Goal: Task Accomplishment & Management: Use online tool/utility

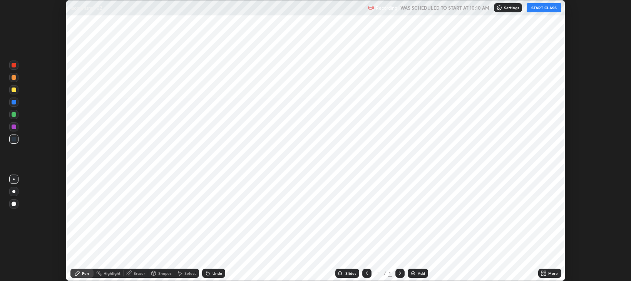
scroll to position [281, 631]
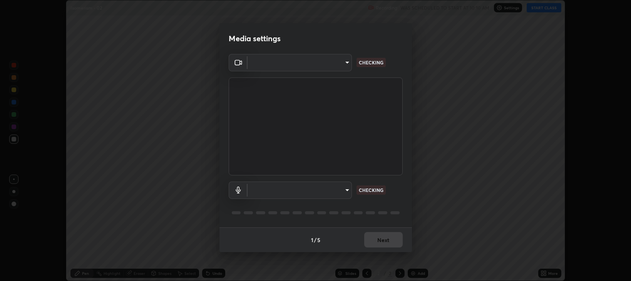
type input "97e3cd23c76f91fb91915eb68de44adfa811e639bdc8ba886a3eb3756a765973"
click at [347, 191] on body "Erase all Isomerism - 02 Recording WAS SCHEDULED TO START AT 10:10 AM Settings …" at bounding box center [315, 140] width 631 height 281
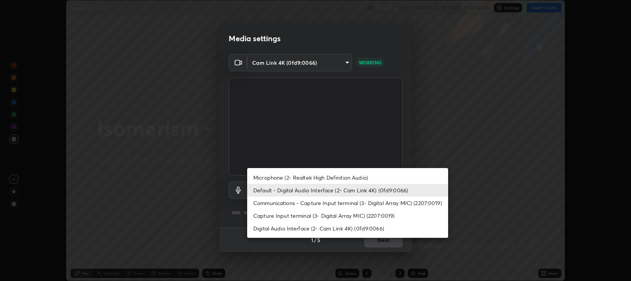
click at [338, 229] on li "Digital Audio Interface (2- Cam Link 4K) (0fd9:0066)" at bounding box center [347, 228] width 201 height 13
type input "5b43664cff991fdd14ea27f60dcc890007ba6f8e80259db6b00671d8e8d5b673"
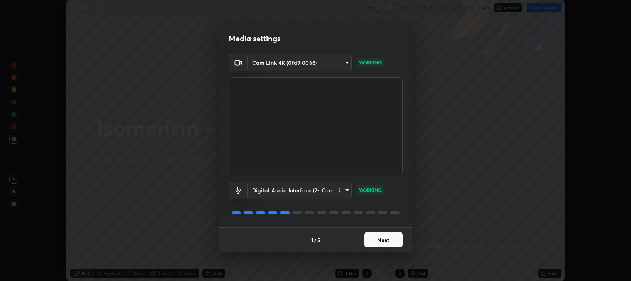
click at [384, 237] on button "Next" at bounding box center [383, 239] width 38 height 15
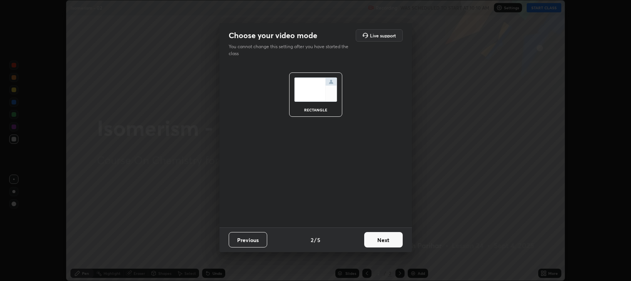
click at [383, 237] on button "Next" at bounding box center [383, 239] width 38 height 15
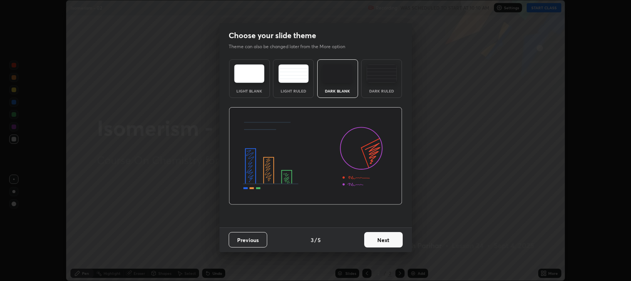
click at [385, 238] on button "Next" at bounding box center [383, 239] width 38 height 15
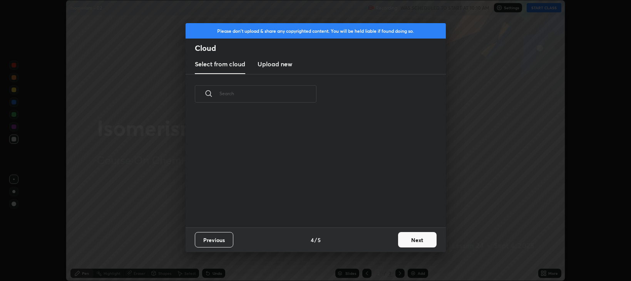
click at [413, 240] on button "Next" at bounding box center [417, 239] width 38 height 15
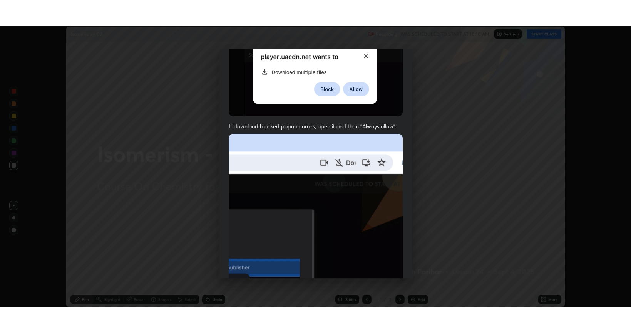
scroll to position [156, 0]
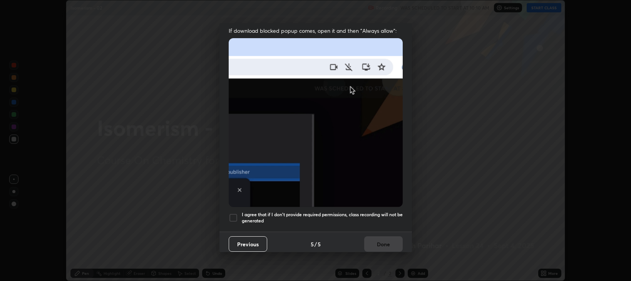
click at [232, 213] on div at bounding box center [233, 217] width 9 height 9
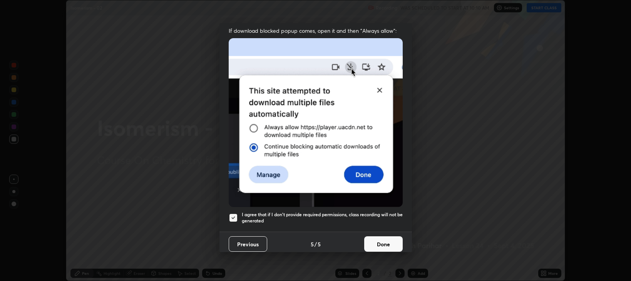
click at [376, 238] on button "Done" at bounding box center [383, 243] width 38 height 15
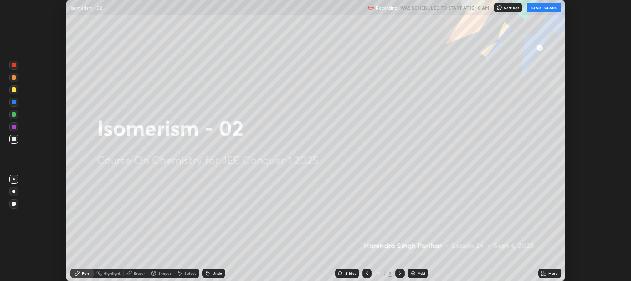
click at [539, 10] on button "START CLASS" at bounding box center [544, 7] width 35 height 9
click at [543, 273] on icon at bounding box center [542, 274] width 2 height 2
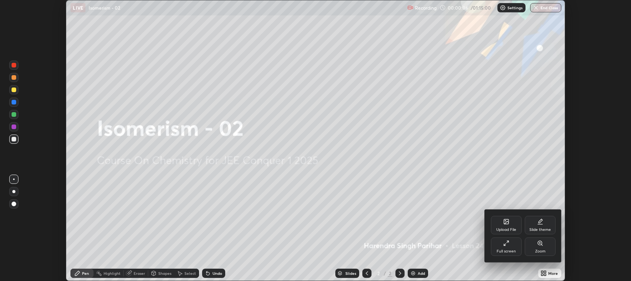
click at [505, 250] on div "Full screen" at bounding box center [506, 251] width 19 height 4
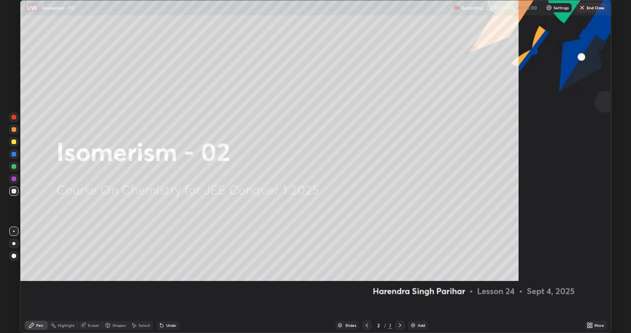
scroll to position [333, 631]
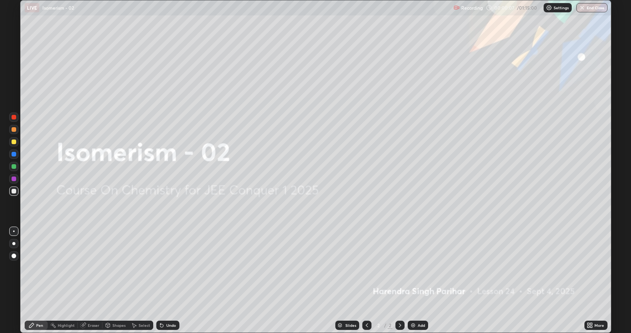
click at [411, 280] on img at bounding box center [413, 325] width 6 height 6
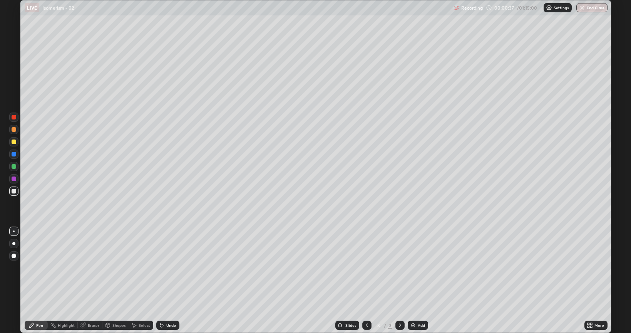
click at [14, 256] on div at bounding box center [14, 255] width 5 height 5
click at [119, 280] on div "Shapes" at bounding box center [118, 325] width 13 height 4
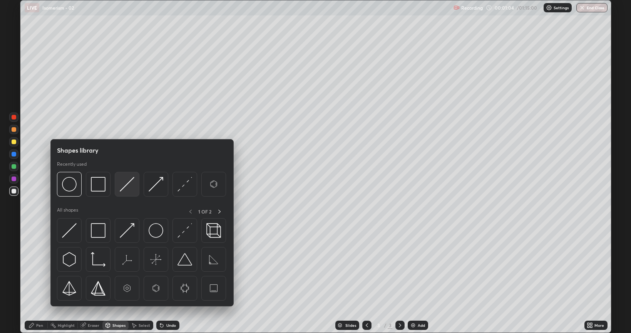
click at [125, 186] on img at bounding box center [127, 184] width 15 height 15
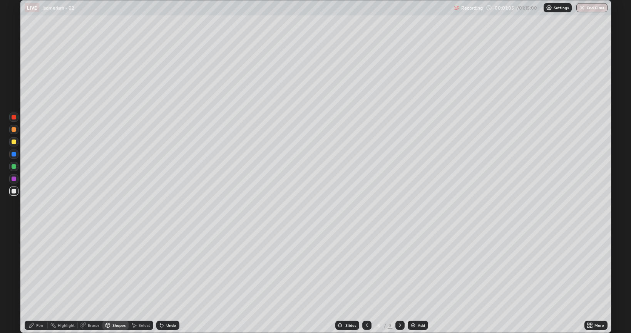
click at [13, 142] on div at bounding box center [14, 141] width 5 height 5
click at [14, 190] on div at bounding box center [14, 191] width 5 height 5
click at [40, 280] on div "Pen" at bounding box center [39, 325] width 7 height 4
click at [15, 142] on div at bounding box center [14, 141] width 5 height 5
click at [13, 191] on div at bounding box center [14, 191] width 5 height 5
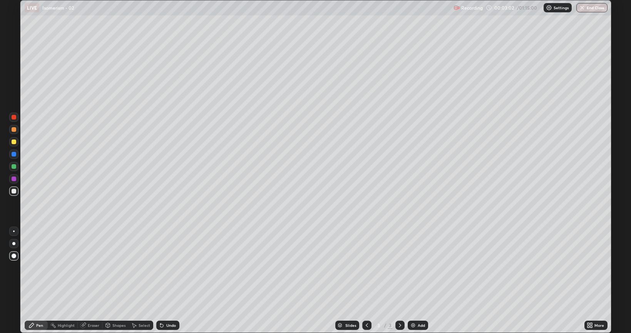
click at [13, 169] on div at bounding box center [13, 166] width 9 height 9
click at [12, 191] on div at bounding box center [14, 191] width 5 height 5
click at [13, 167] on div at bounding box center [14, 166] width 5 height 5
click at [13, 191] on div at bounding box center [14, 191] width 5 height 5
click at [15, 166] on div at bounding box center [14, 166] width 5 height 5
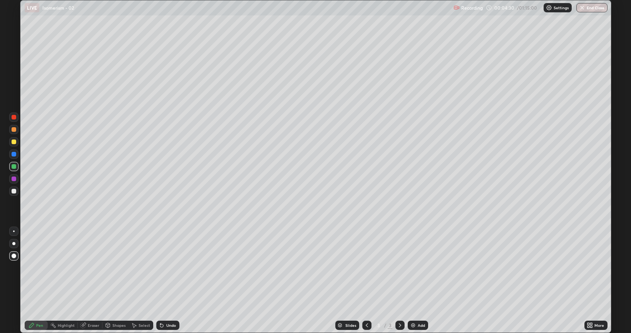
click at [14, 143] on div at bounding box center [14, 141] width 5 height 5
click at [15, 179] on div at bounding box center [14, 178] width 5 height 5
click at [412, 280] on img at bounding box center [413, 325] width 6 height 6
click at [14, 190] on div at bounding box center [14, 191] width 5 height 5
click at [12, 142] on div at bounding box center [14, 141] width 5 height 5
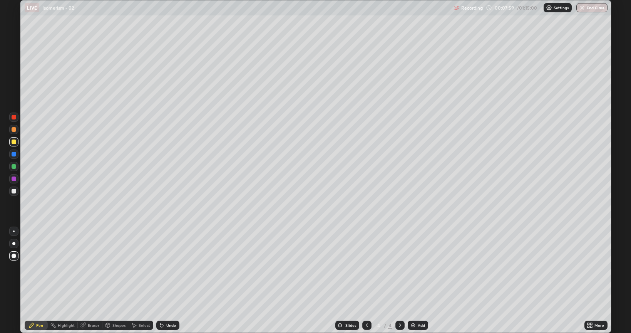
click at [14, 168] on div at bounding box center [14, 166] width 5 height 5
click at [15, 142] on div at bounding box center [14, 141] width 5 height 5
click at [411, 280] on img at bounding box center [413, 325] width 6 height 6
click at [12, 191] on div at bounding box center [14, 191] width 5 height 5
click at [12, 168] on div at bounding box center [14, 166] width 5 height 5
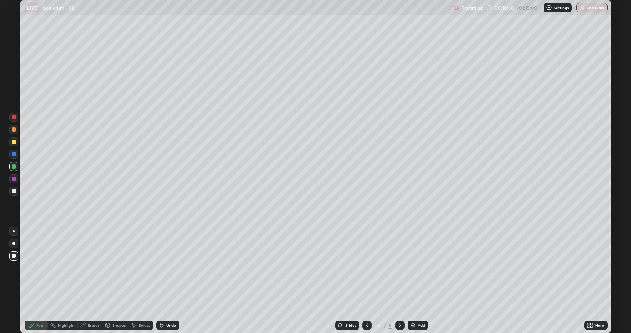
click at [115, 280] on div "Shapes" at bounding box center [118, 325] width 13 height 4
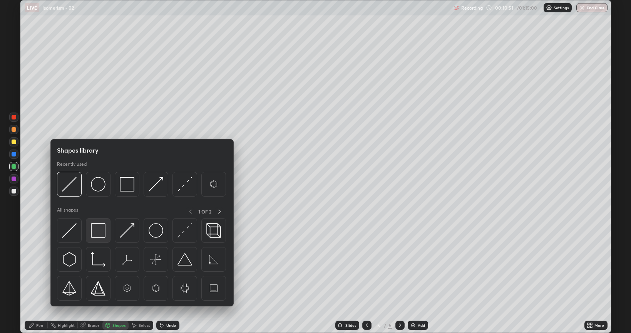
click at [95, 232] on img at bounding box center [98, 230] width 15 height 15
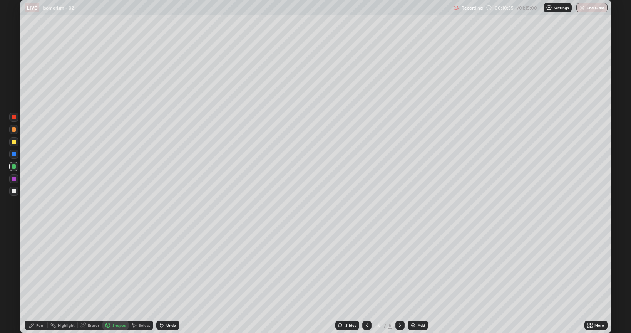
click at [41, 280] on div "Pen" at bounding box center [39, 325] width 7 height 4
click at [15, 166] on div at bounding box center [14, 166] width 5 height 5
click at [14, 181] on div at bounding box center [13, 178] width 9 height 9
click at [414, 280] on img at bounding box center [413, 325] width 6 height 6
click at [13, 189] on div at bounding box center [14, 191] width 5 height 5
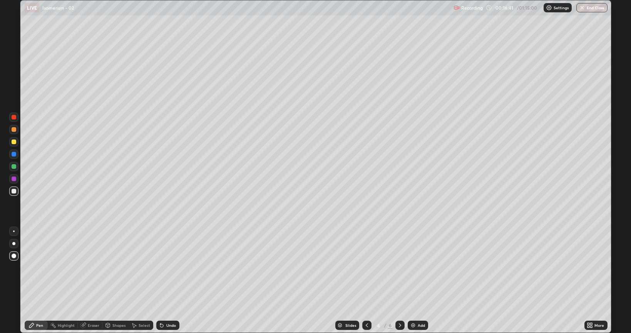
click at [113, 280] on div "Shapes" at bounding box center [115, 324] width 26 height 9
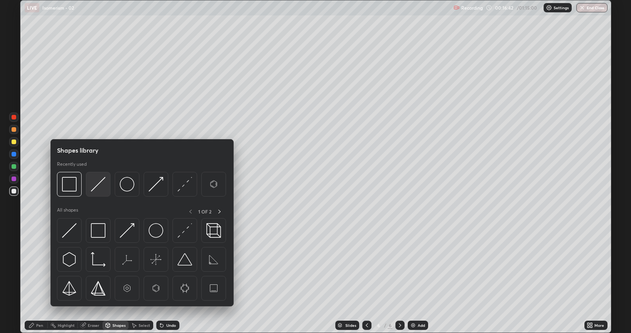
click at [102, 183] on img at bounding box center [98, 184] width 15 height 15
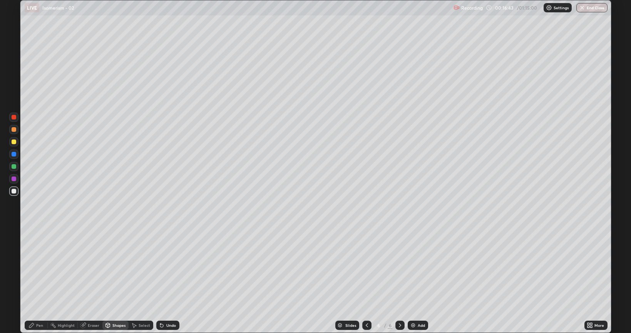
click at [16, 141] on div at bounding box center [13, 141] width 9 height 9
click at [41, 280] on div "Pen" at bounding box center [39, 325] width 7 height 4
click at [115, 280] on div "Shapes" at bounding box center [118, 325] width 13 height 4
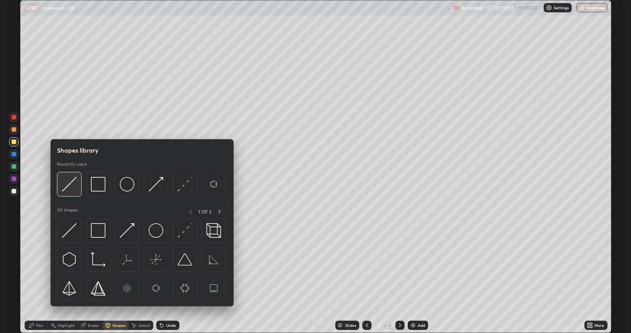
click at [70, 183] on img at bounding box center [69, 184] width 15 height 15
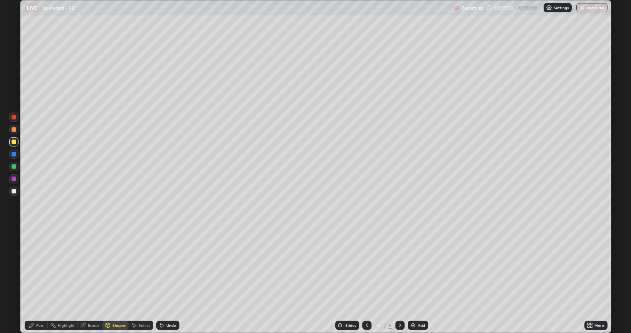
click at [115, 280] on div "Shapes" at bounding box center [118, 325] width 13 height 4
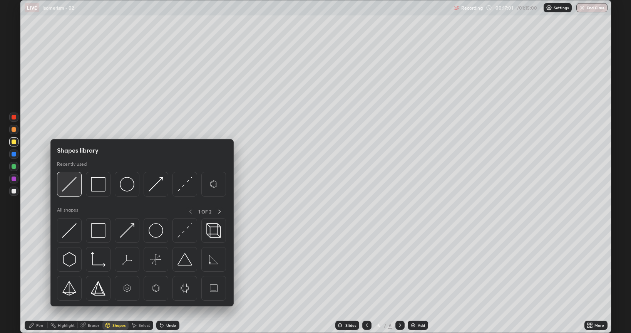
click at [65, 186] on img at bounding box center [69, 184] width 15 height 15
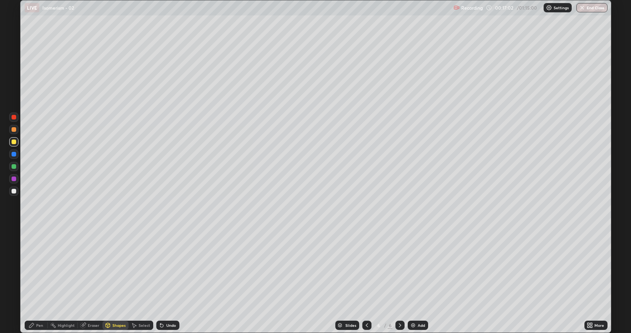
click at [14, 131] on div at bounding box center [14, 129] width 5 height 5
click at [38, 280] on div "Pen" at bounding box center [39, 325] width 7 height 4
click at [14, 127] on div at bounding box center [14, 129] width 5 height 5
click at [12, 191] on div at bounding box center [14, 191] width 5 height 5
click at [115, 280] on div "Shapes" at bounding box center [118, 325] width 13 height 4
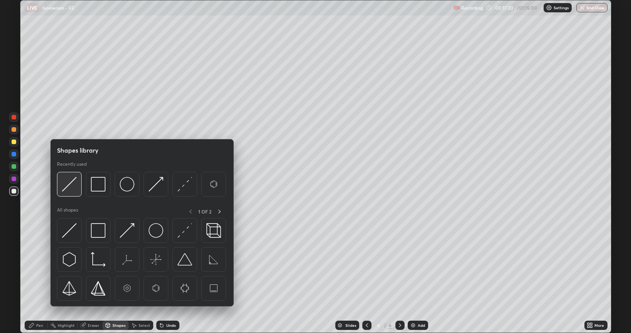
click at [74, 185] on img at bounding box center [69, 184] width 15 height 15
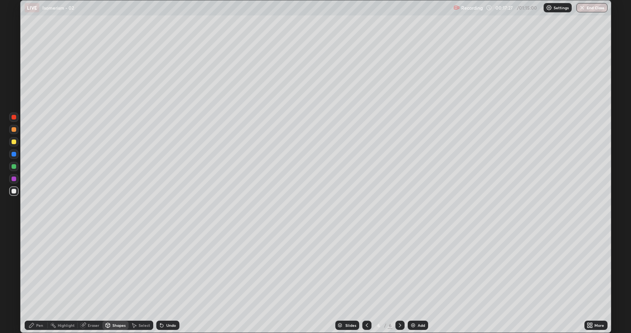
click at [116, 280] on div "Shapes" at bounding box center [118, 325] width 13 height 4
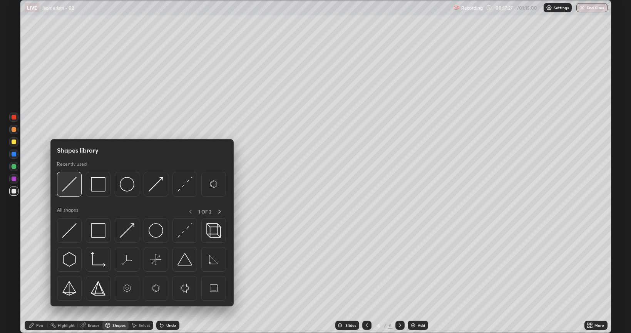
click at [73, 180] on img at bounding box center [69, 184] width 15 height 15
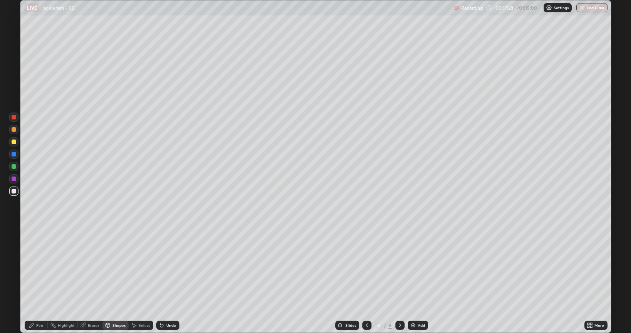
click at [13, 168] on div at bounding box center [14, 166] width 5 height 5
click at [40, 280] on div "Pen" at bounding box center [39, 325] width 7 height 4
click at [13, 167] on div at bounding box center [14, 166] width 5 height 5
click at [14, 153] on div at bounding box center [14, 154] width 5 height 5
click at [12, 142] on div at bounding box center [14, 141] width 5 height 5
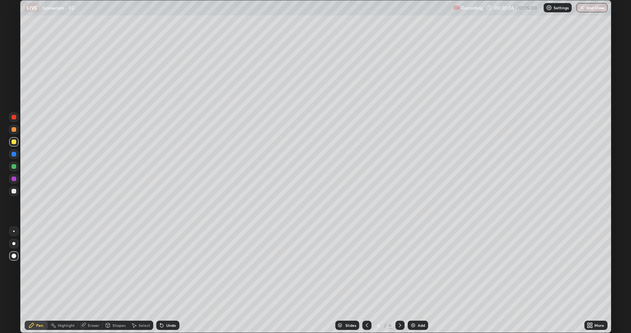
click at [14, 130] on div at bounding box center [14, 129] width 5 height 5
click at [415, 280] on img at bounding box center [413, 325] width 6 height 6
click at [114, 280] on div "Shapes" at bounding box center [118, 325] width 13 height 4
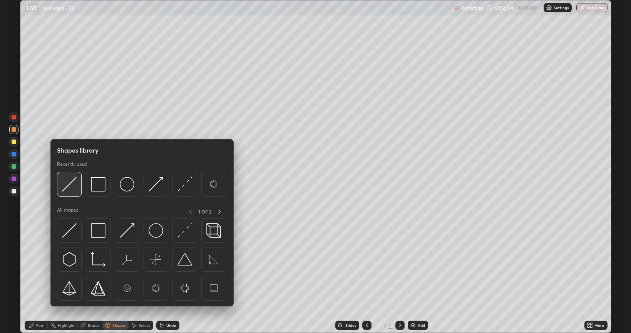
click at [74, 181] on img at bounding box center [69, 184] width 15 height 15
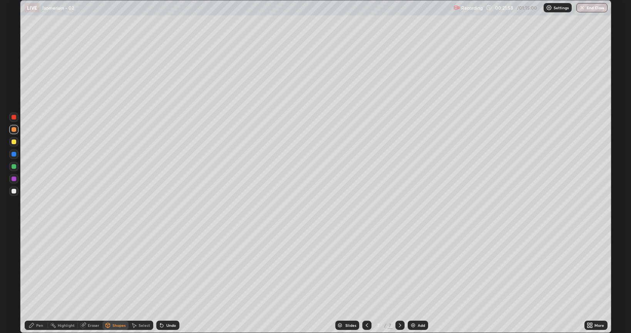
click at [116, 280] on div "Shapes" at bounding box center [118, 325] width 13 height 4
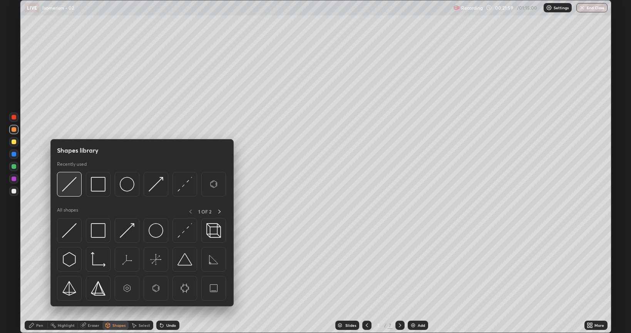
click at [71, 181] on img at bounding box center [69, 184] width 15 height 15
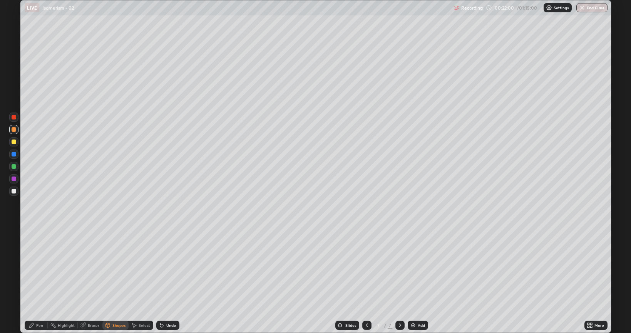
click at [14, 191] on div at bounding box center [14, 191] width 5 height 5
click at [15, 141] on div at bounding box center [14, 141] width 5 height 5
click at [118, 280] on div "Shapes" at bounding box center [118, 325] width 13 height 4
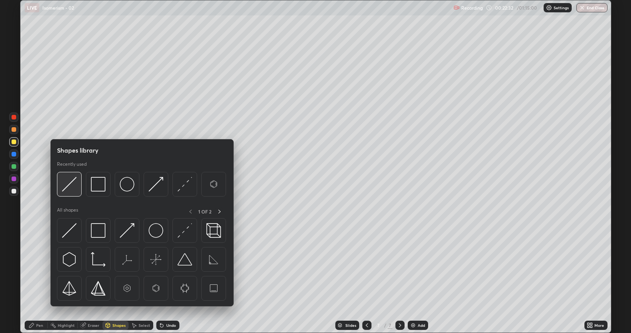
click at [73, 182] on img at bounding box center [69, 184] width 15 height 15
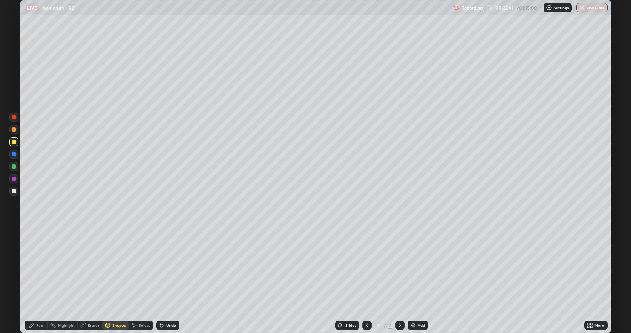
click at [36, 280] on div "Pen" at bounding box center [39, 325] width 7 height 4
click at [14, 129] on div at bounding box center [14, 129] width 5 height 5
click at [167, 280] on div "Undo" at bounding box center [167, 324] width 23 height 9
click at [166, 280] on div "Undo" at bounding box center [171, 325] width 10 height 4
click at [13, 166] on div at bounding box center [14, 166] width 5 height 5
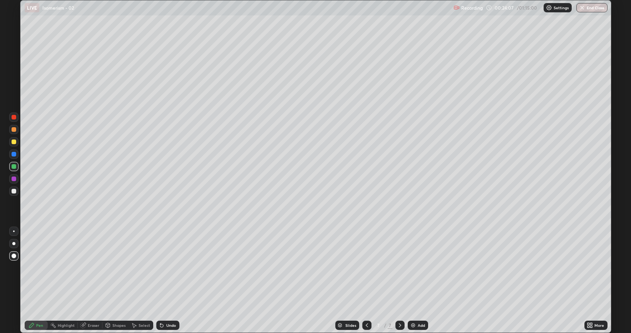
click at [13, 155] on div at bounding box center [14, 154] width 5 height 5
click at [413, 280] on img at bounding box center [413, 325] width 6 height 6
click at [13, 191] on div at bounding box center [14, 191] width 5 height 5
click at [12, 189] on div at bounding box center [14, 191] width 5 height 5
click at [14, 142] on div at bounding box center [14, 141] width 5 height 5
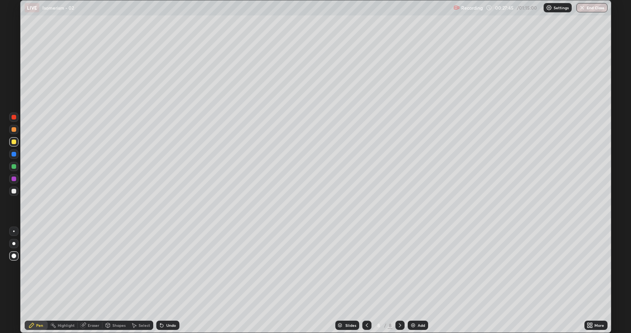
click at [14, 131] on div at bounding box center [14, 129] width 5 height 5
click at [13, 168] on div at bounding box center [14, 166] width 5 height 5
click at [13, 129] on div at bounding box center [14, 129] width 5 height 5
click at [13, 167] on div at bounding box center [14, 166] width 5 height 5
click at [15, 129] on div at bounding box center [14, 129] width 5 height 5
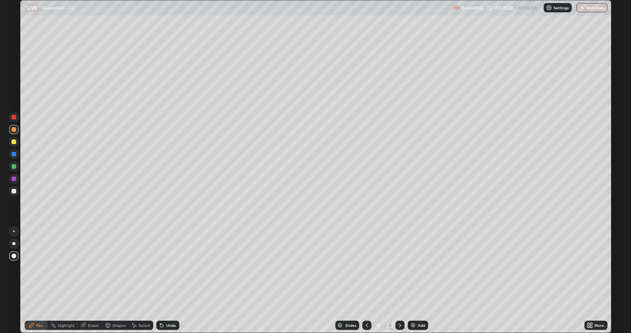
click at [17, 165] on div at bounding box center [13, 166] width 9 height 9
click at [18, 129] on div at bounding box center [13, 129] width 9 height 9
click at [160, 280] on icon at bounding box center [161, 325] width 3 height 3
click at [13, 156] on div at bounding box center [14, 154] width 5 height 5
click at [16, 130] on div at bounding box center [13, 129] width 9 height 9
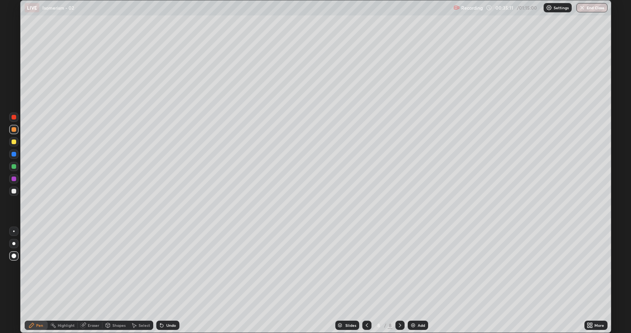
click at [410, 280] on img at bounding box center [413, 325] width 6 height 6
click at [17, 192] on div at bounding box center [13, 190] width 9 height 9
click at [13, 142] on div at bounding box center [14, 141] width 5 height 5
click at [12, 166] on div at bounding box center [14, 166] width 5 height 5
click at [366, 280] on icon at bounding box center [367, 325] width 6 height 6
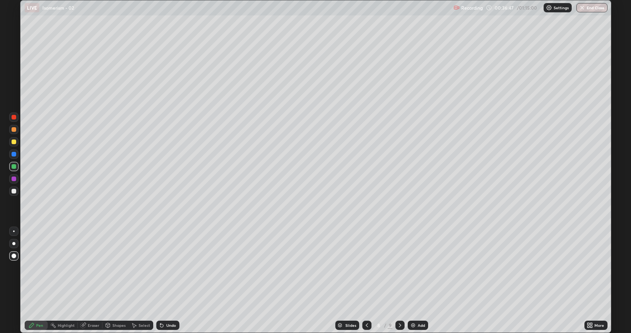
click at [399, 280] on icon at bounding box center [400, 325] width 6 height 6
click at [365, 280] on icon at bounding box center [367, 325] width 6 height 6
click at [399, 280] on icon at bounding box center [400, 325] width 2 height 4
click at [413, 280] on img at bounding box center [413, 325] width 6 height 6
click at [13, 193] on div at bounding box center [14, 191] width 5 height 5
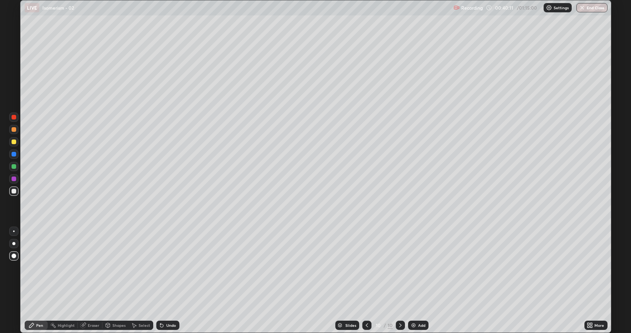
click at [161, 280] on icon at bounding box center [162, 325] width 6 height 6
click at [162, 280] on icon at bounding box center [161, 325] width 3 height 3
click at [14, 142] on div at bounding box center [14, 141] width 5 height 5
click at [14, 154] on div at bounding box center [14, 154] width 5 height 5
click at [144, 280] on div "Select" at bounding box center [145, 325] width 12 height 4
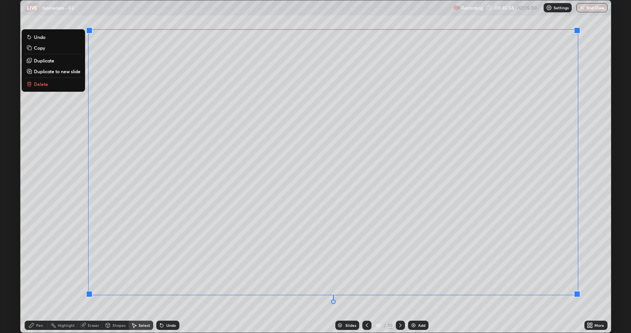
click at [67, 71] on p "Duplicate to new slide" at bounding box center [57, 71] width 47 height 6
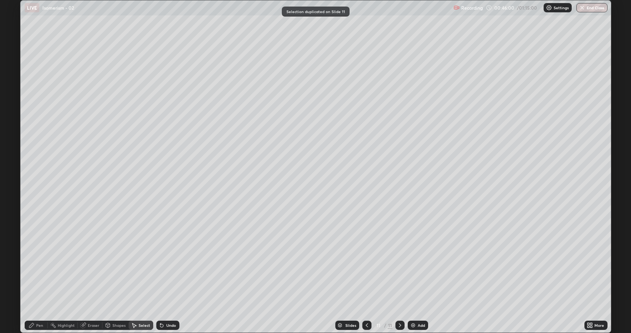
click at [88, 280] on div "Eraser" at bounding box center [94, 325] width 12 height 4
click at [92, 280] on div "Eraser" at bounding box center [94, 325] width 12 height 4
click at [93, 280] on div "Eraser" at bounding box center [94, 325] width 12 height 4
click at [41, 280] on div "Pen" at bounding box center [39, 325] width 7 height 4
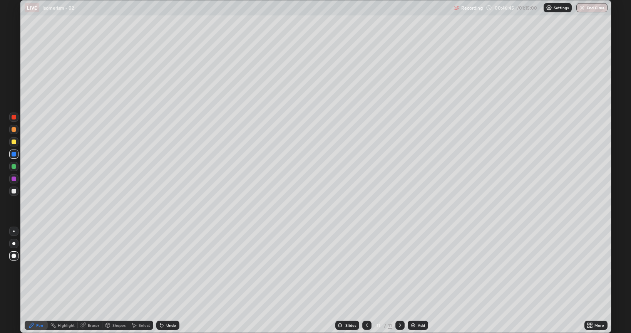
click at [15, 192] on div at bounding box center [14, 191] width 5 height 5
click at [16, 167] on div at bounding box center [13, 166] width 9 height 9
click at [411, 280] on img at bounding box center [413, 325] width 6 height 6
click at [14, 190] on div at bounding box center [14, 191] width 5 height 5
click at [15, 143] on div at bounding box center [14, 141] width 5 height 5
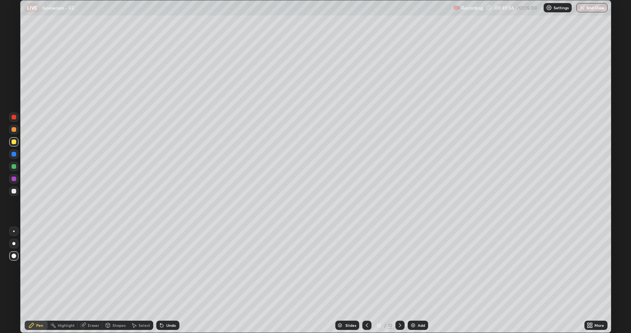
click at [13, 167] on div at bounding box center [14, 166] width 5 height 5
click at [12, 155] on div at bounding box center [14, 154] width 5 height 5
click at [12, 130] on div at bounding box center [14, 129] width 5 height 5
click at [18, 179] on div at bounding box center [13, 178] width 9 height 9
click at [413, 280] on img at bounding box center [413, 325] width 6 height 6
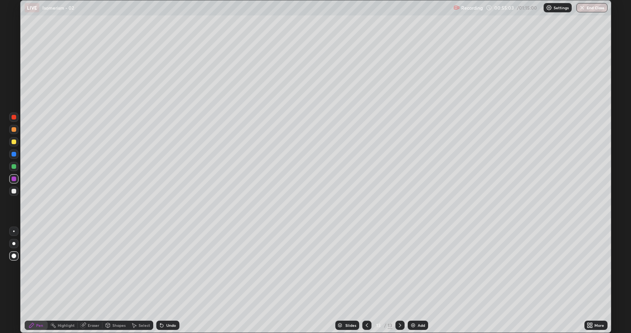
click at [14, 192] on div at bounding box center [14, 191] width 5 height 5
click at [14, 142] on div at bounding box center [14, 141] width 5 height 5
click at [15, 191] on div at bounding box center [14, 191] width 5 height 5
click at [412, 280] on img at bounding box center [413, 325] width 6 height 6
click at [12, 191] on div at bounding box center [14, 191] width 5 height 5
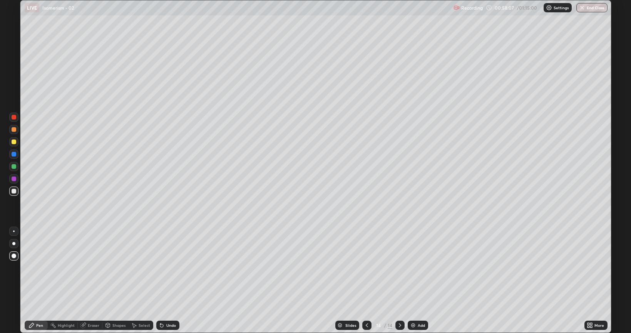
click at [11, 139] on div at bounding box center [13, 141] width 9 height 9
click at [411, 280] on img at bounding box center [413, 325] width 6 height 6
click at [14, 190] on div at bounding box center [14, 191] width 5 height 5
click at [15, 167] on div at bounding box center [14, 166] width 5 height 5
click at [411, 280] on img at bounding box center [413, 325] width 6 height 6
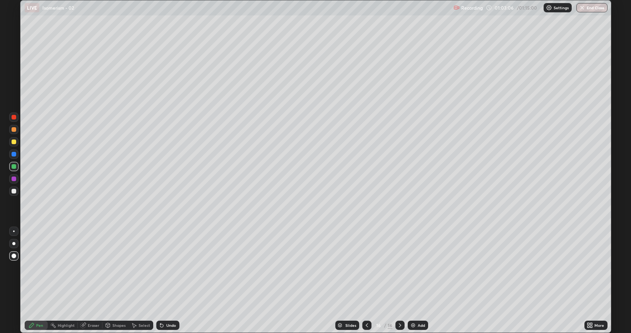
click at [13, 191] on div at bounding box center [14, 191] width 5 height 5
click at [12, 141] on div at bounding box center [14, 141] width 5 height 5
click at [14, 166] on div at bounding box center [14, 166] width 5 height 5
click at [14, 141] on div at bounding box center [14, 141] width 5 height 5
click at [410, 280] on img at bounding box center [413, 325] width 6 height 6
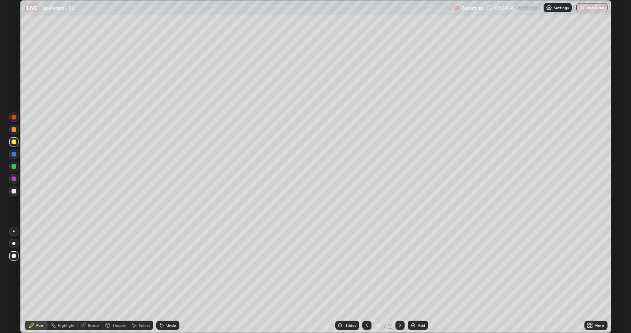
click at [14, 192] on div at bounding box center [14, 191] width 5 height 5
click at [13, 142] on div at bounding box center [14, 141] width 5 height 5
click at [12, 155] on div at bounding box center [14, 154] width 5 height 5
click at [13, 191] on div at bounding box center [14, 191] width 5 height 5
click at [13, 130] on div at bounding box center [14, 129] width 5 height 5
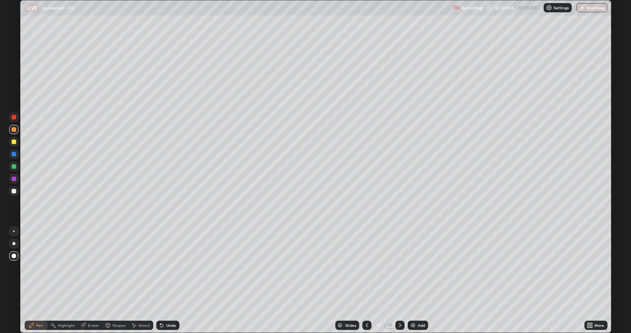
click at [12, 167] on div at bounding box center [14, 166] width 5 height 5
click at [13, 191] on div at bounding box center [14, 191] width 5 height 5
click at [12, 166] on div at bounding box center [14, 166] width 5 height 5
click at [13, 143] on div at bounding box center [14, 141] width 5 height 5
click at [13, 130] on div at bounding box center [14, 129] width 5 height 5
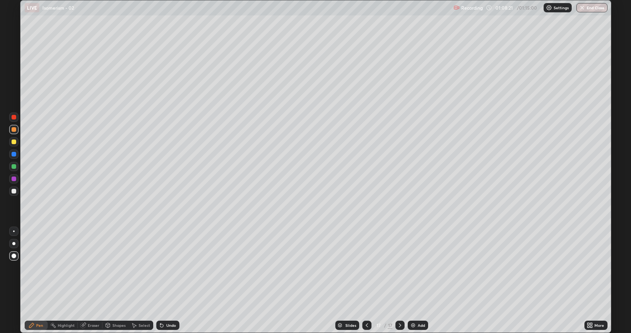
click at [12, 155] on div at bounding box center [14, 154] width 5 height 5
click at [14, 166] on div at bounding box center [14, 166] width 5 height 5
click at [15, 181] on div at bounding box center [13, 178] width 9 height 9
click at [413, 280] on img at bounding box center [413, 325] width 6 height 6
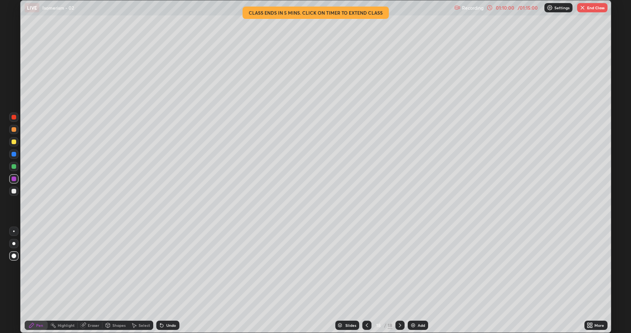
click at [15, 191] on div at bounding box center [14, 191] width 5 height 5
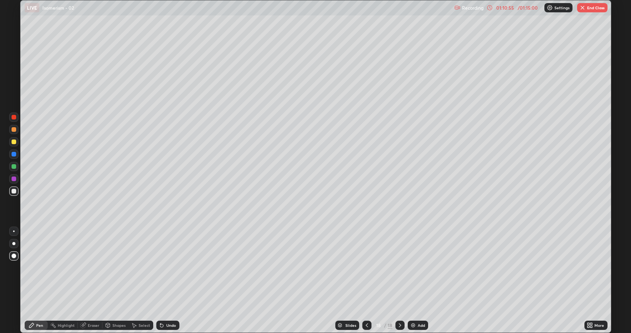
click at [12, 143] on div at bounding box center [14, 141] width 5 height 5
click at [415, 280] on img at bounding box center [413, 325] width 6 height 6
click at [16, 191] on div at bounding box center [14, 191] width 5 height 5
click at [117, 280] on div "Shapes" at bounding box center [118, 325] width 13 height 4
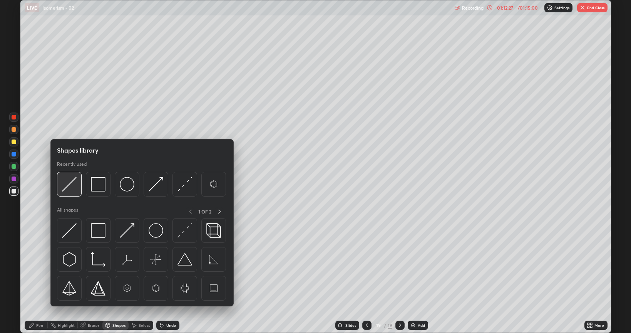
click at [69, 182] on img at bounding box center [69, 184] width 15 height 15
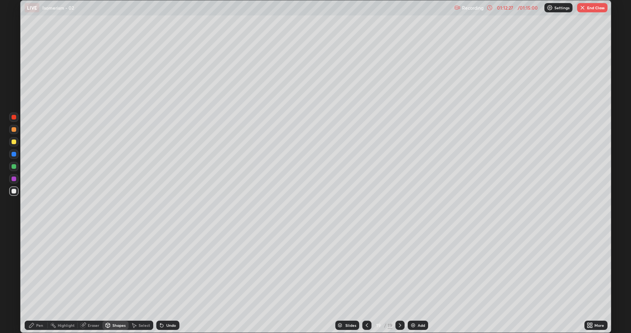
click at [15, 191] on div at bounding box center [14, 191] width 5 height 5
click at [14, 143] on div at bounding box center [14, 141] width 5 height 5
click at [36, 280] on div "Pen" at bounding box center [39, 325] width 7 height 4
click at [13, 167] on div at bounding box center [14, 166] width 5 height 5
click at [15, 181] on div at bounding box center [13, 178] width 9 height 9
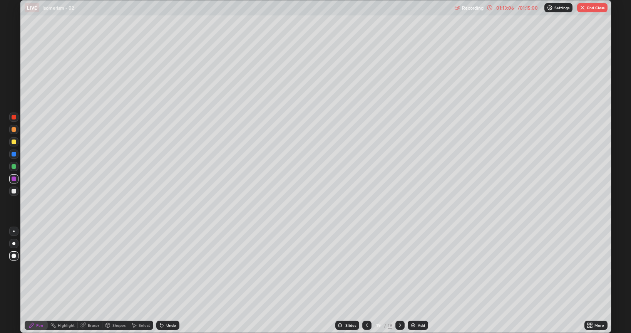
click at [14, 155] on div at bounding box center [14, 154] width 5 height 5
click at [18, 179] on div at bounding box center [13, 178] width 9 height 9
click at [14, 167] on div at bounding box center [14, 166] width 5 height 5
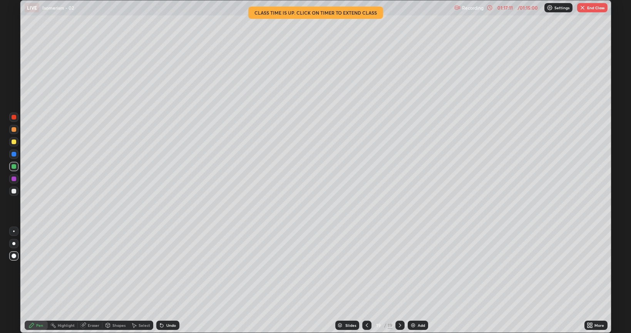
click at [596, 9] on button "End Class" at bounding box center [592, 7] width 30 height 9
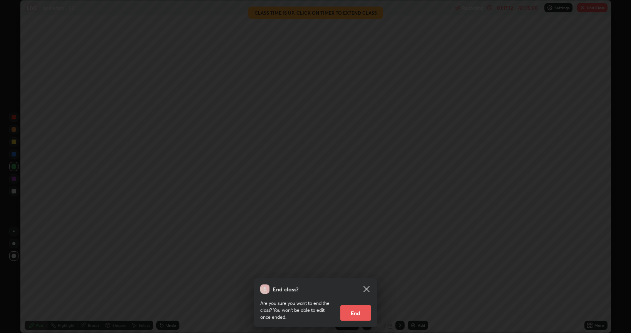
click at [349, 280] on button "End" at bounding box center [355, 312] width 31 height 15
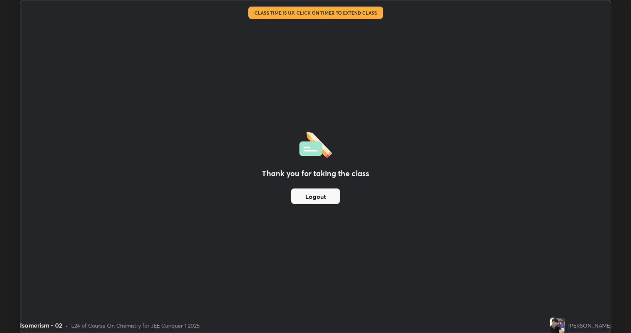
click at [463, 178] on div "Thank you for taking the class Logout" at bounding box center [315, 166] width 590 height 332
click at [333, 197] on button "Logout" at bounding box center [315, 195] width 49 height 15
